Goal: Task Accomplishment & Management: Manage account settings

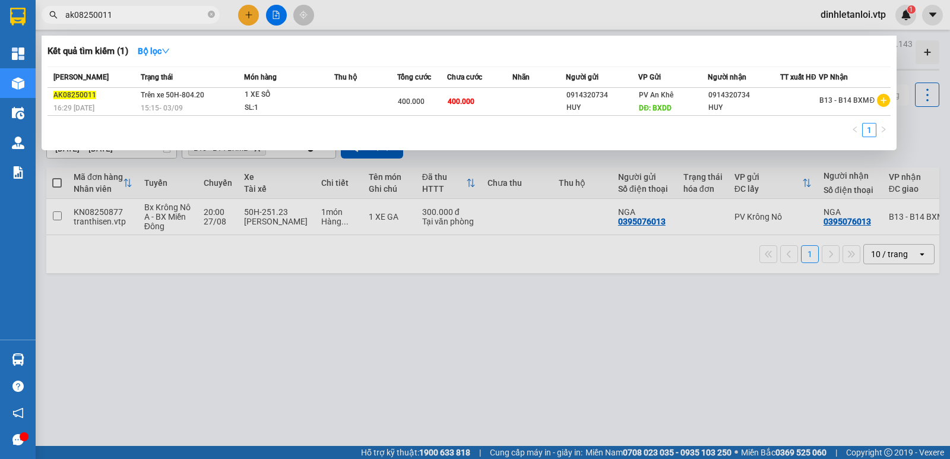
click at [143, 19] on input "ak08250011" at bounding box center [135, 14] width 140 height 13
click at [157, 11] on input "ak08250011" at bounding box center [135, 14] width 140 height 13
type input "ak08250004"
click at [213, 260] on div at bounding box center [475, 229] width 950 height 459
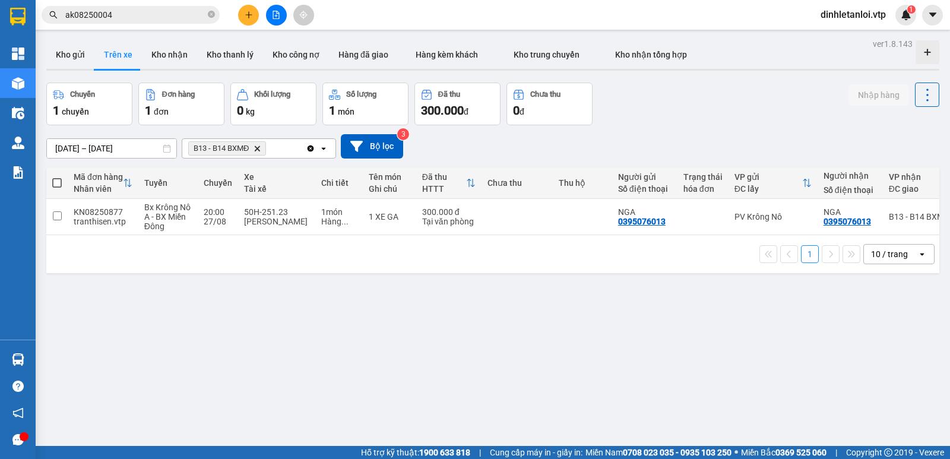
click at [100, 142] on input "[DATE] – [DATE]" at bounding box center [111, 148] width 129 height 19
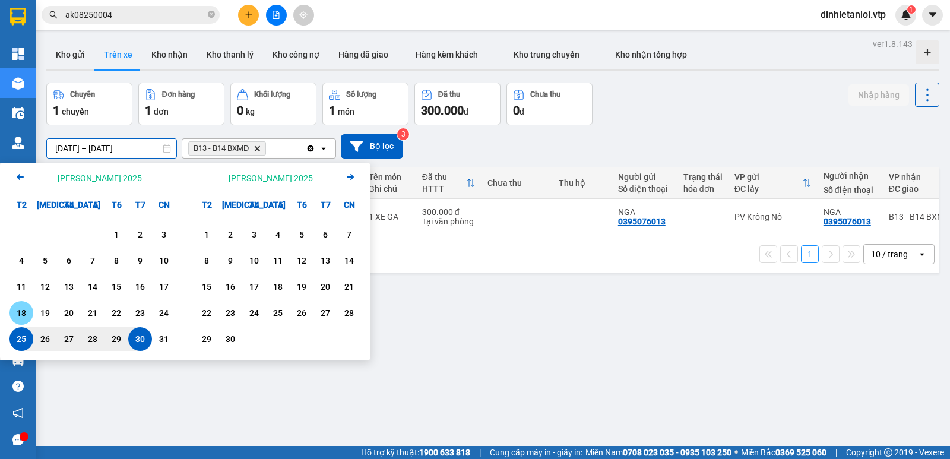
click at [43, 308] on div "19" at bounding box center [45, 313] width 17 height 14
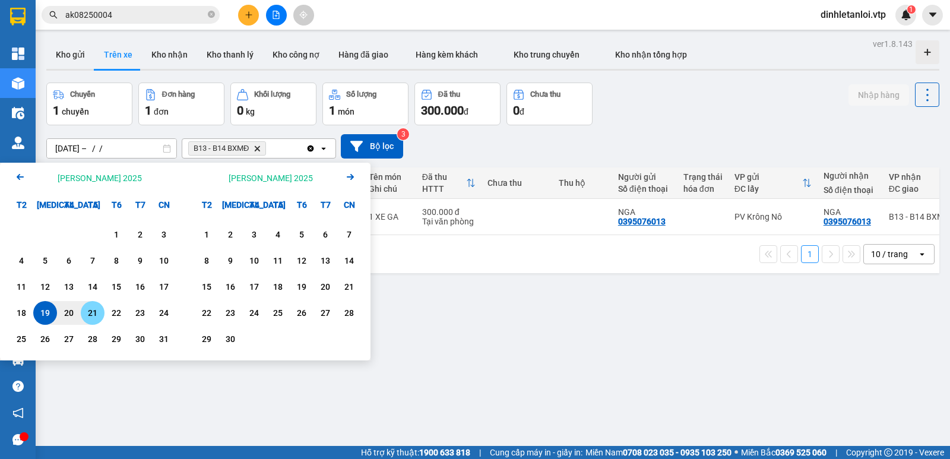
click at [90, 309] on div "21" at bounding box center [92, 313] width 17 height 14
type input "[DATE] – [DATE]"
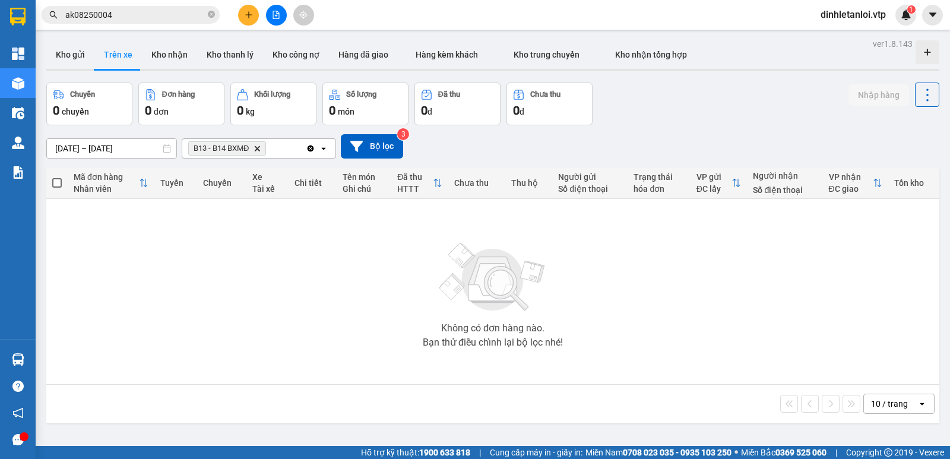
click at [144, 3] on div "Kết quả [PERSON_NAME] ( 1 ) Bộ lọc Mã ĐH Trạng thái Món hàng Thu hộ Tổng [PERSO…" at bounding box center [475, 15] width 950 height 30
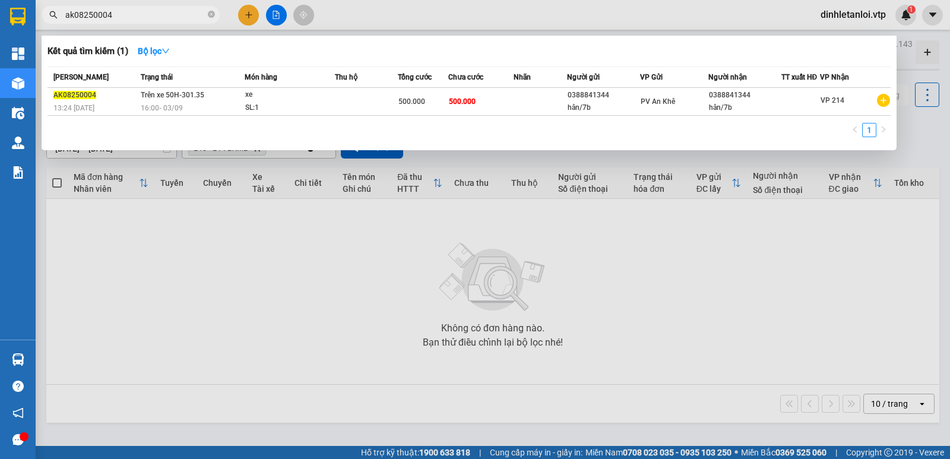
click at [135, 20] on input "ak08250004" at bounding box center [135, 14] width 140 height 13
click at [294, 250] on div at bounding box center [475, 229] width 950 height 459
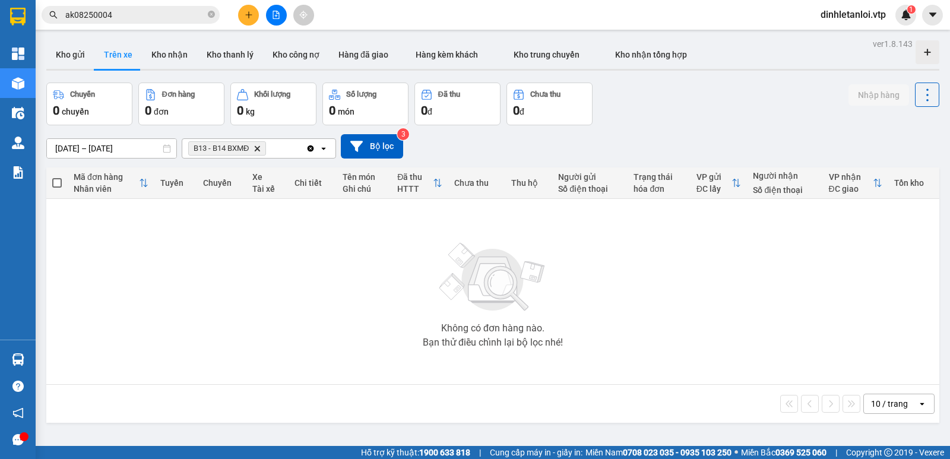
click at [256, 149] on icon "Delete" at bounding box center [256, 148] width 7 height 7
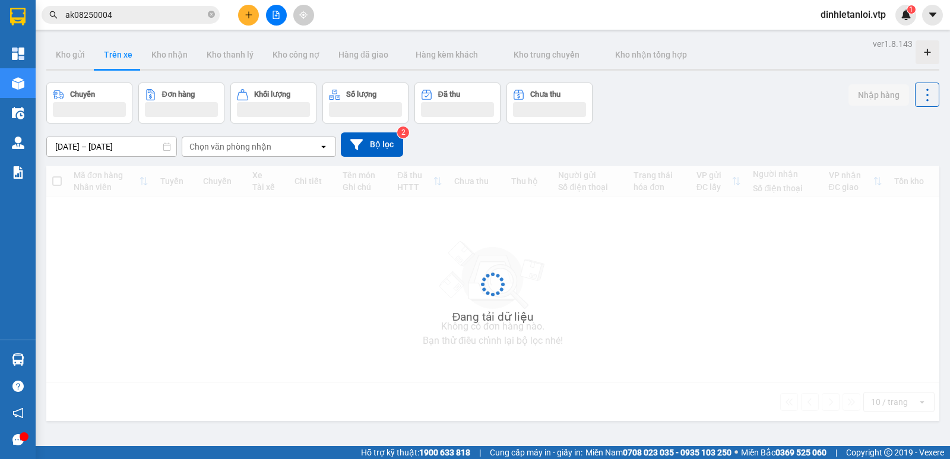
click at [266, 148] on div "Chọn văn phòng nhận" at bounding box center [230, 147] width 82 height 12
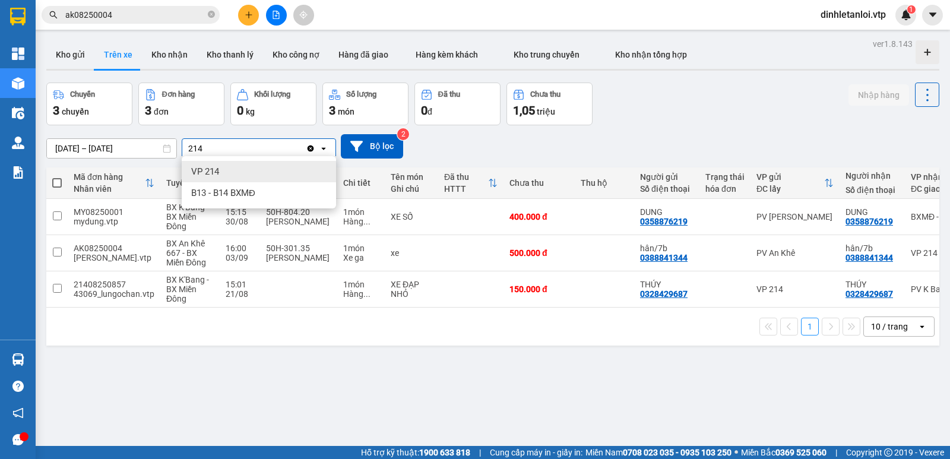
type input "214"
click at [275, 160] on ul "VP 214 B13 - B14 BXMĐ" at bounding box center [259, 182] width 154 height 52
click at [258, 169] on div "VP 214" at bounding box center [259, 171] width 154 height 21
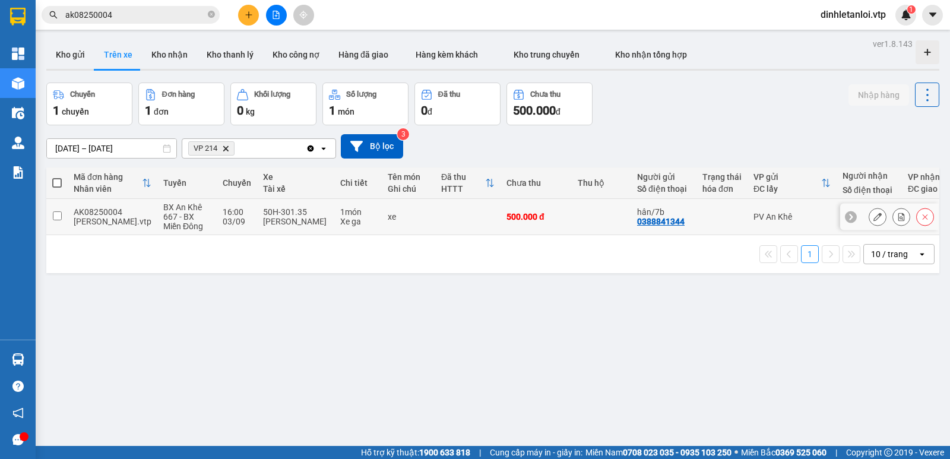
click at [58, 217] on input "checkbox" at bounding box center [57, 215] width 9 height 9
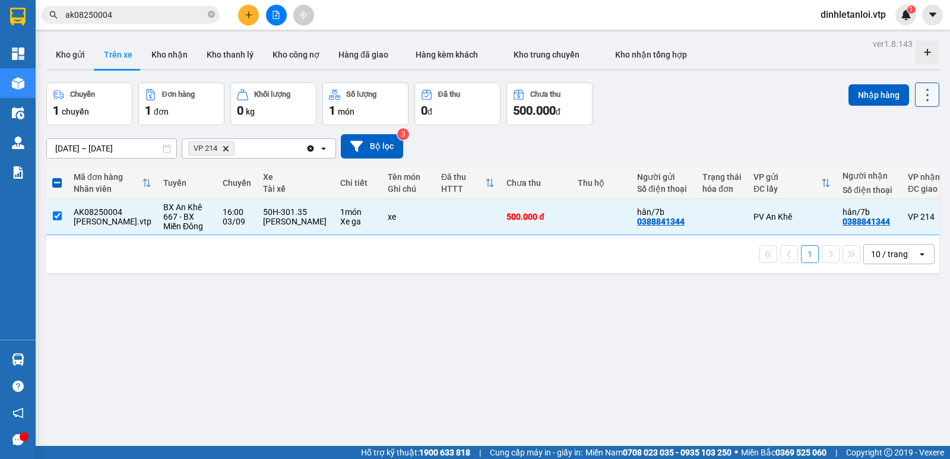
click at [917, 106] on button at bounding box center [927, 94] width 24 height 24
click at [894, 154] on li "Xóa hoàn toàn" at bounding box center [892, 148] width 97 height 21
click at [915, 106] on button at bounding box center [927, 94] width 24 height 24
click at [877, 148] on div "Xóa hoàn toàn" at bounding box center [893, 148] width 78 height 12
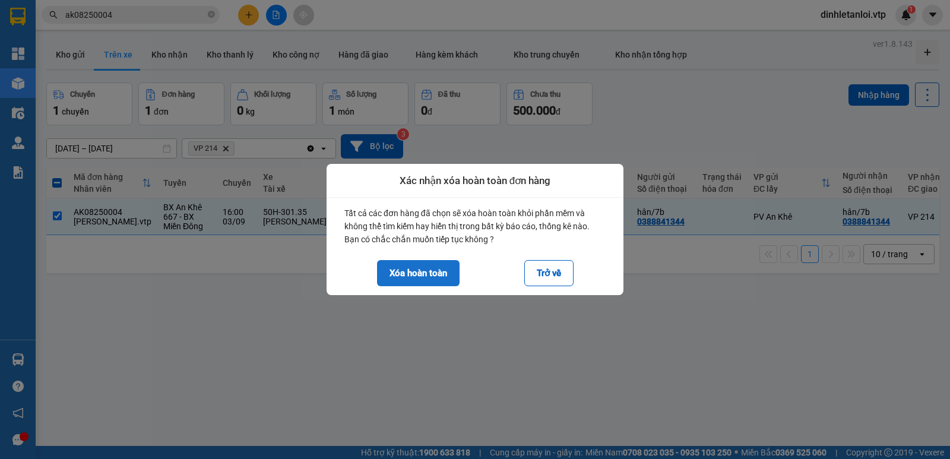
click at [439, 263] on button "Xóa hoàn toàn" at bounding box center [418, 273] width 82 height 26
checkbox input "false"
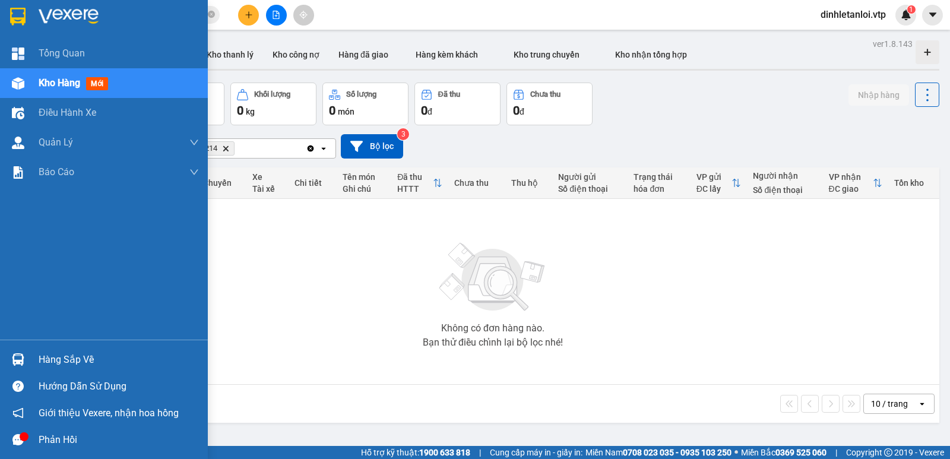
click at [19, 440] on icon "message" at bounding box center [17, 439] width 11 height 11
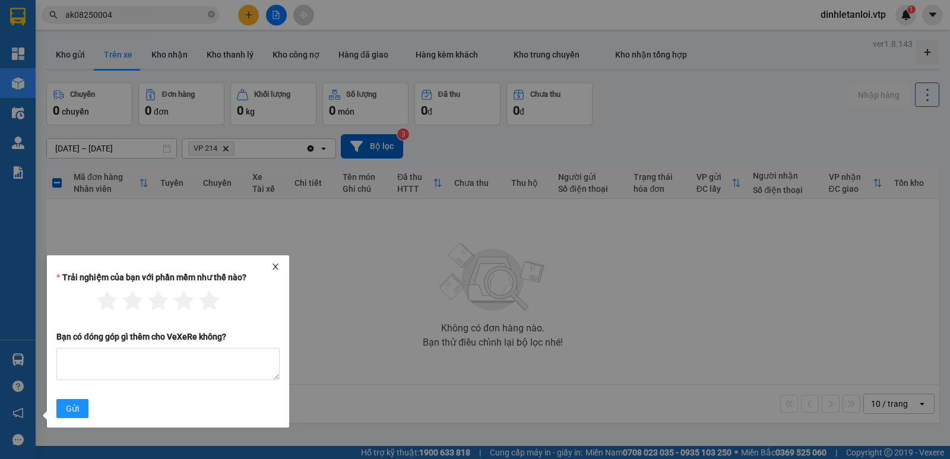
click at [277, 265] on div at bounding box center [168, 266] width 233 height 8
click at [277, 265] on icon "close" at bounding box center [275, 266] width 6 height 6
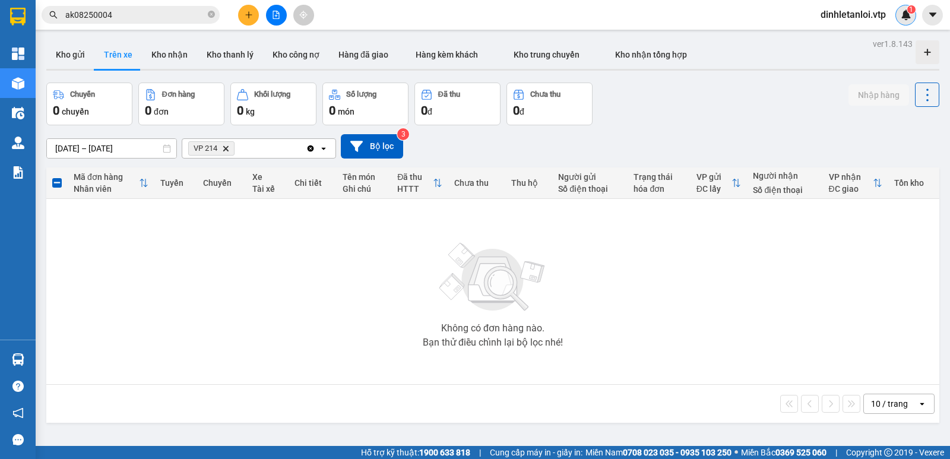
click at [913, 14] on div "1" at bounding box center [905, 15] width 21 height 21
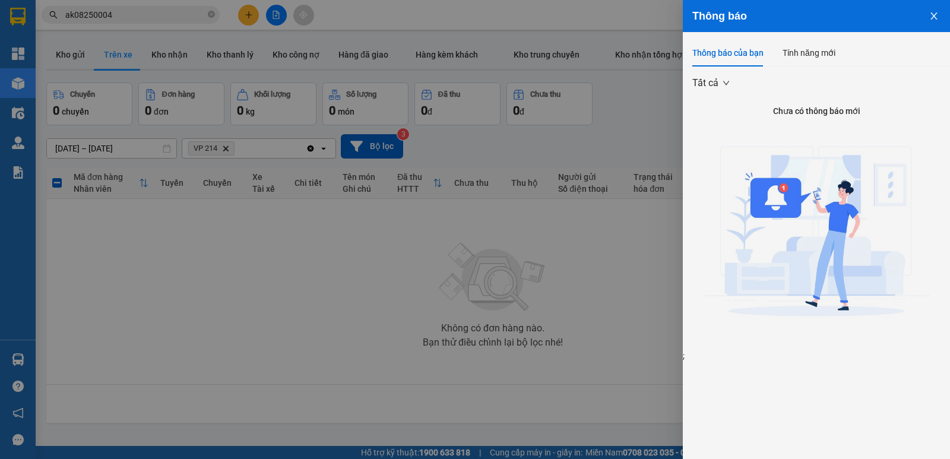
click at [942, 22] on button "Close" at bounding box center [933, 15] width 32 height 30
